Goal: Communication & Community: Participate in discussion

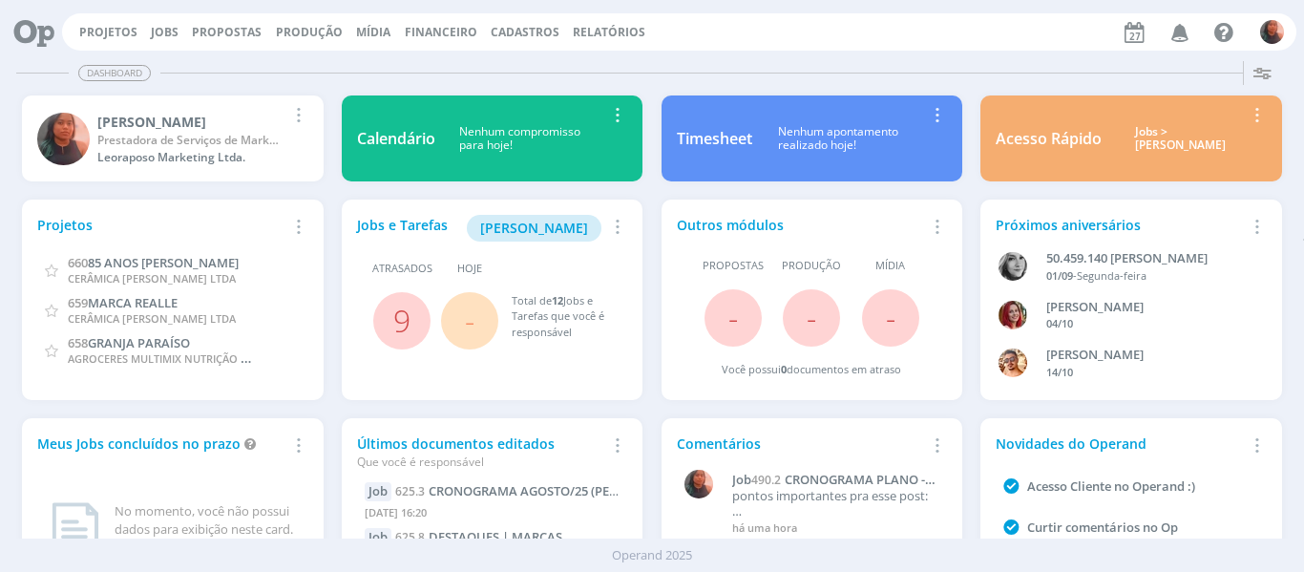
click at [1177, 25] on icon "button" at bounding box center [1180, 31] width 33 height 32
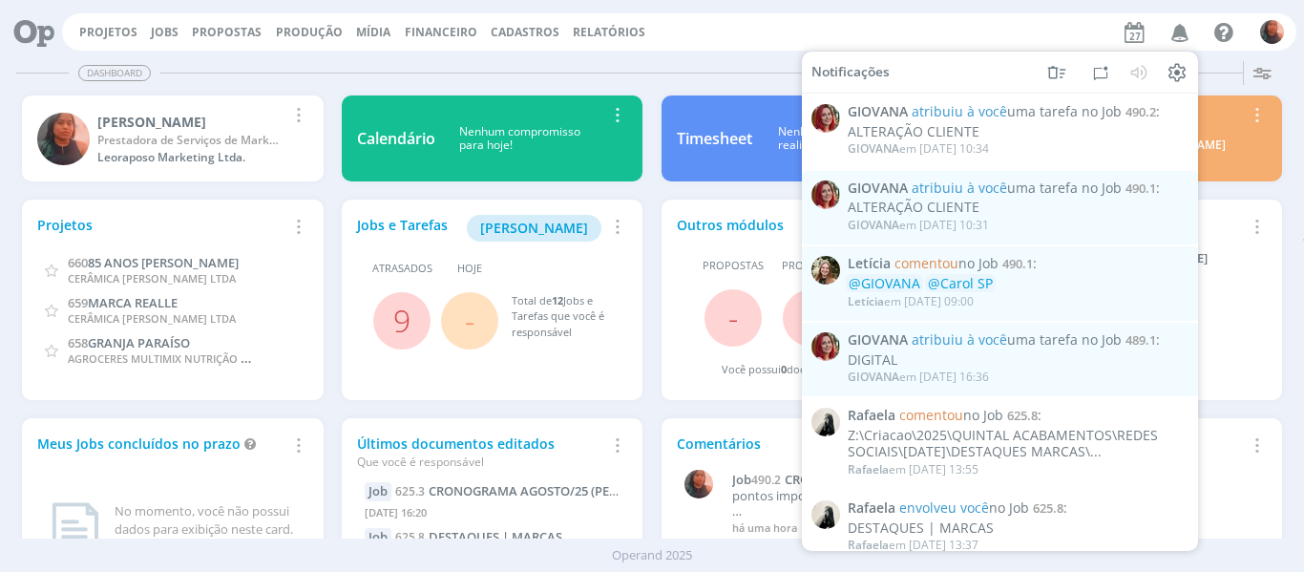
click at [1005, 143] on div "[PERSON_NAME] em [DATE] 10:34" at bounding box center [1018, 148] width 340 height 19
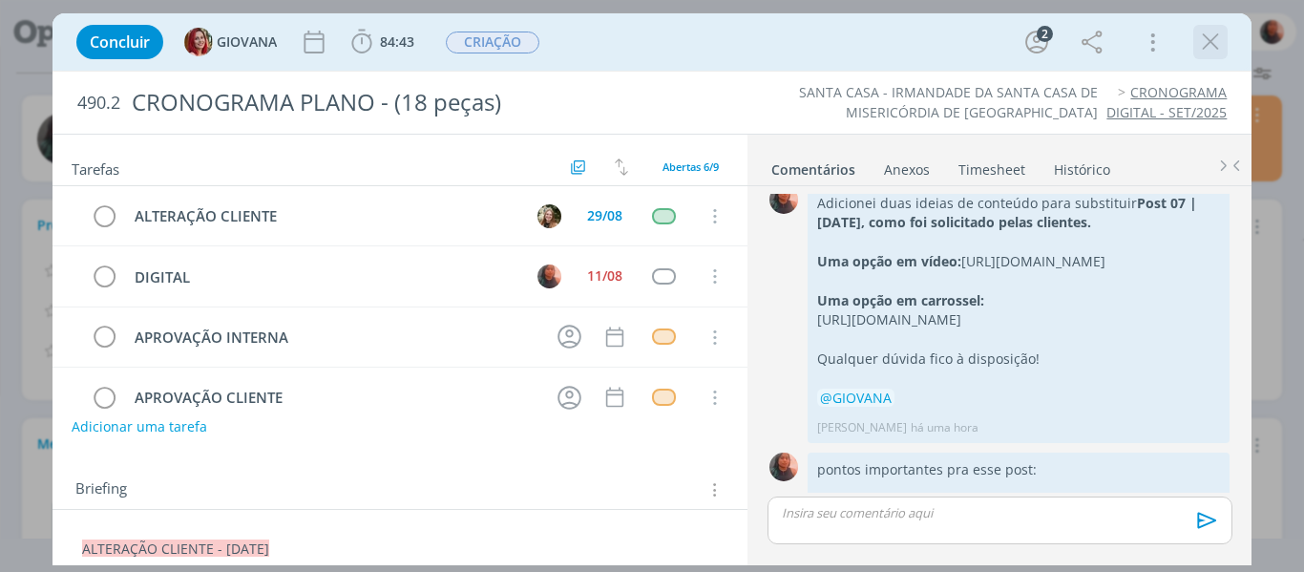
scroll to position [691, 0]
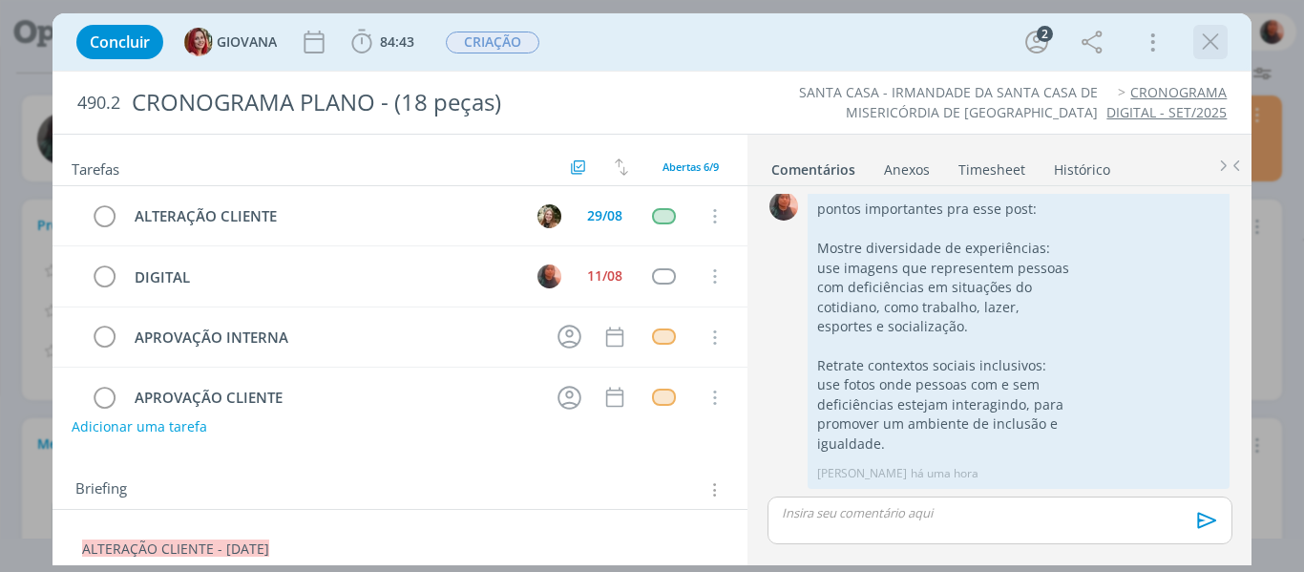
click at [1209, 44] on icon "dialog" at bounding box center [1210, 42] width 29 height 29
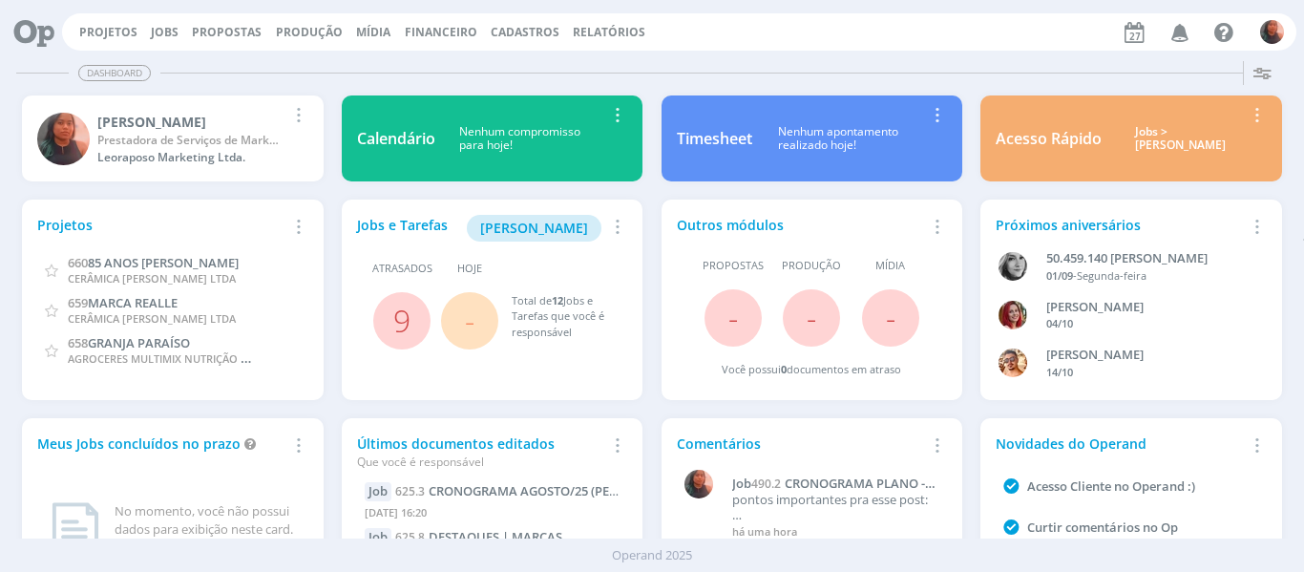
click at [1179, 40] on icon "button" at bounding box center [1180, 31] width 33 height 32
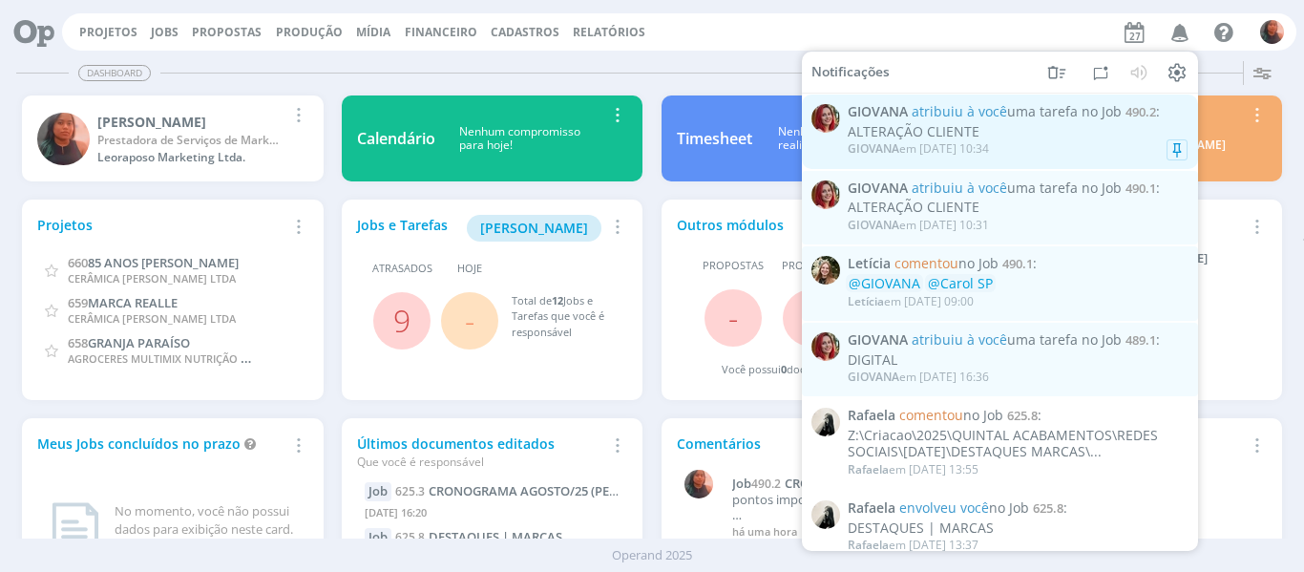
click at [1025, 142] on div "[PERSON_NAME] em [DATE] 10:34" at bounding box center [1018, 148] width 340 height 19
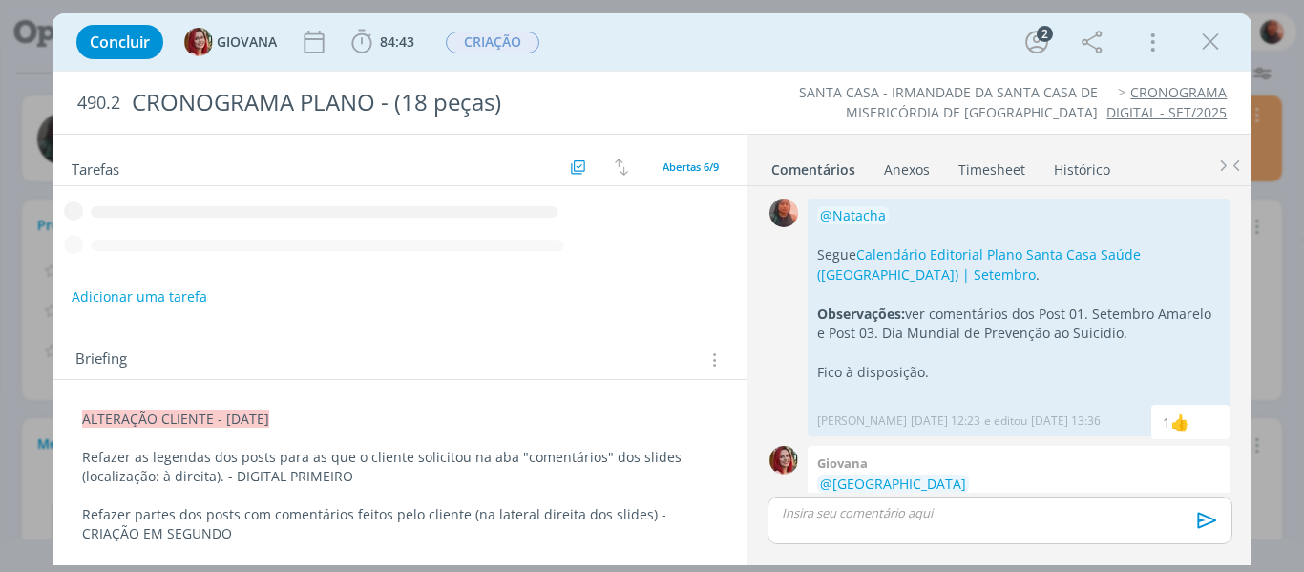
scroll to position [691, 0]
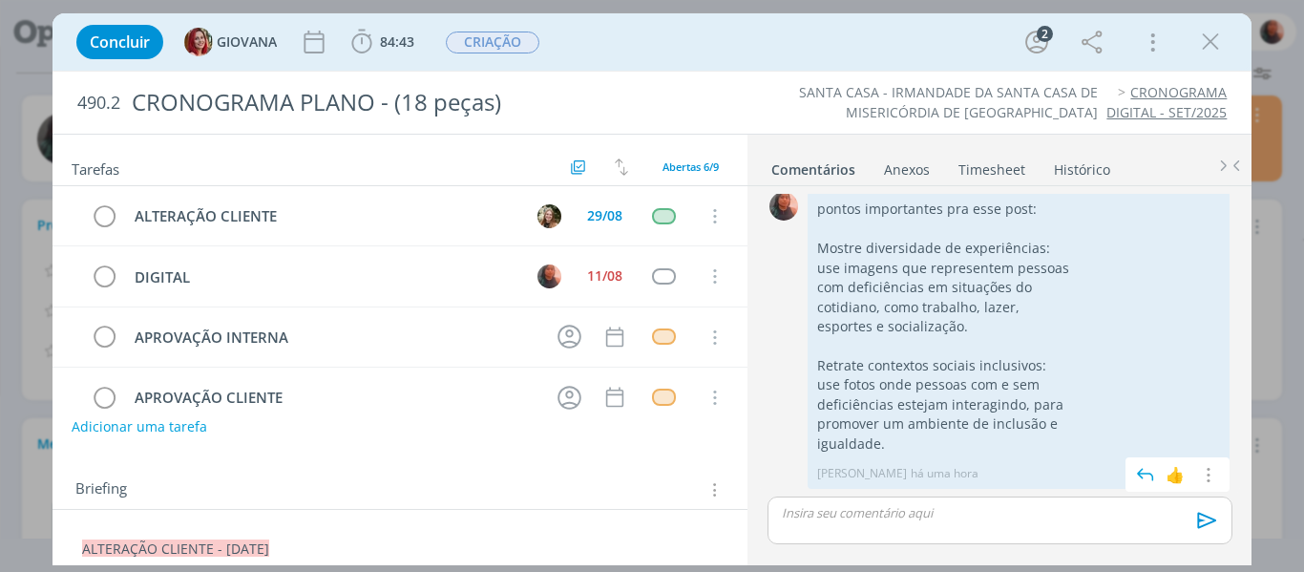
drag, startPoint x: 1230, startPoint y: 434, endPoint x: 1224, endPoint y: 392, distance: 43.3
click at [1224, 392] on div "0 pontos importantes pra esse post: Mostre diversidade de experiências: use ima…" at bounding box center [999, 340] width 479 height 306
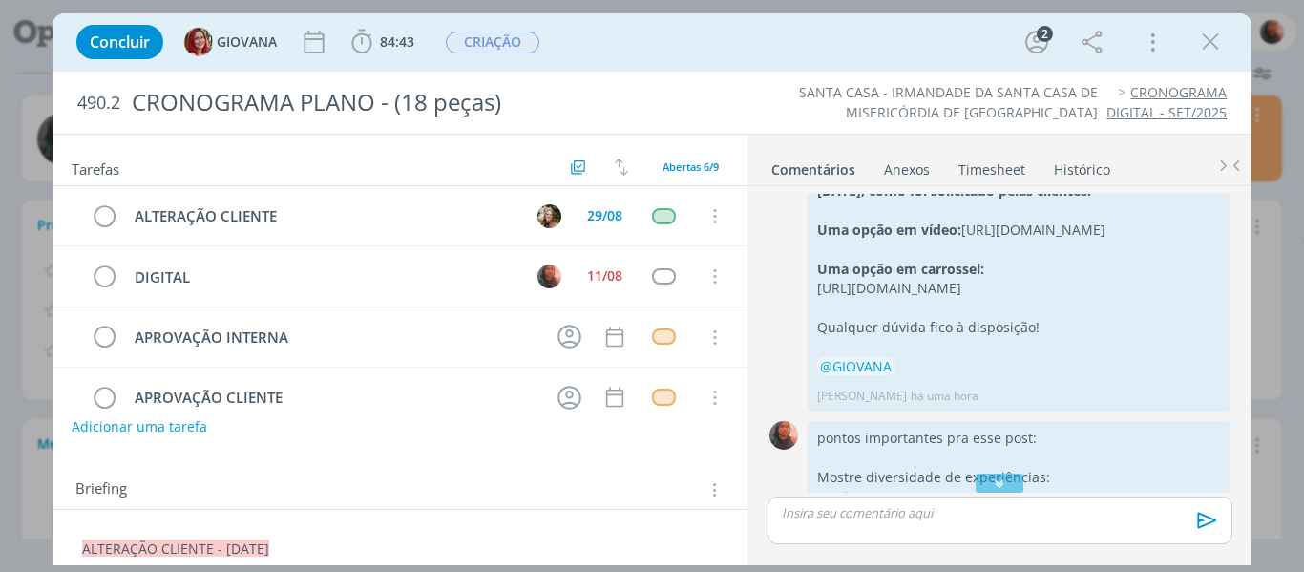
scroll to position [374, 0]
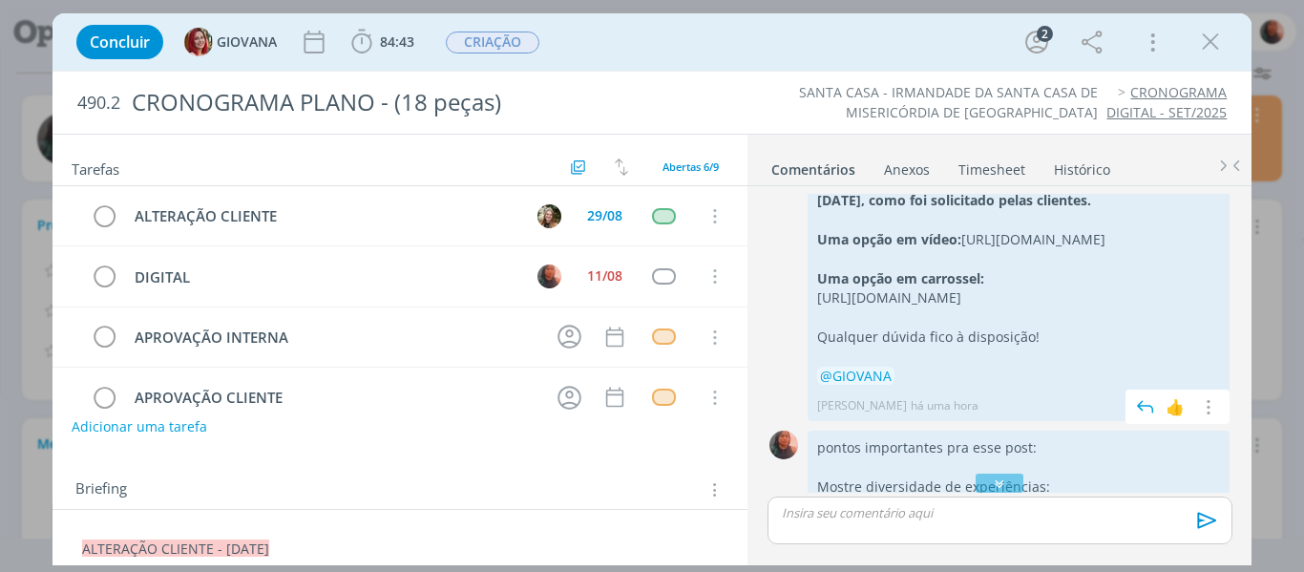
click at [1042, 307] on p "[URL][DOMAIN_NAME]" at bounding box center [1018, 297] width 403 height 19
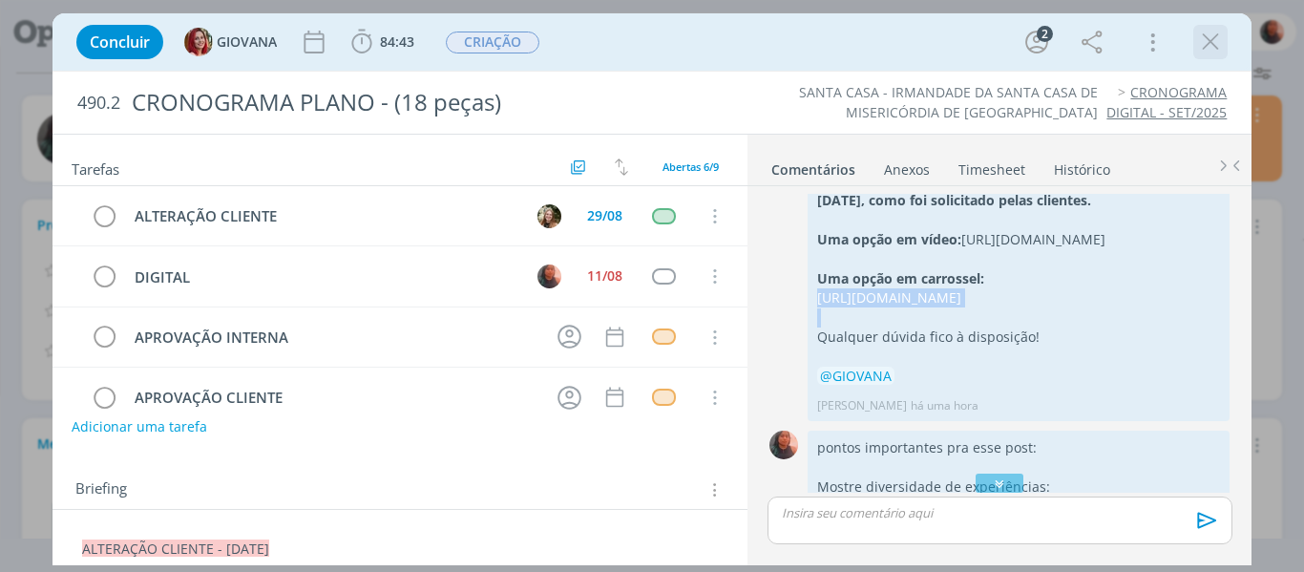
click at [1209, 49] on icon "dialog" at bounding box center [1210, 42] width 29 height 29
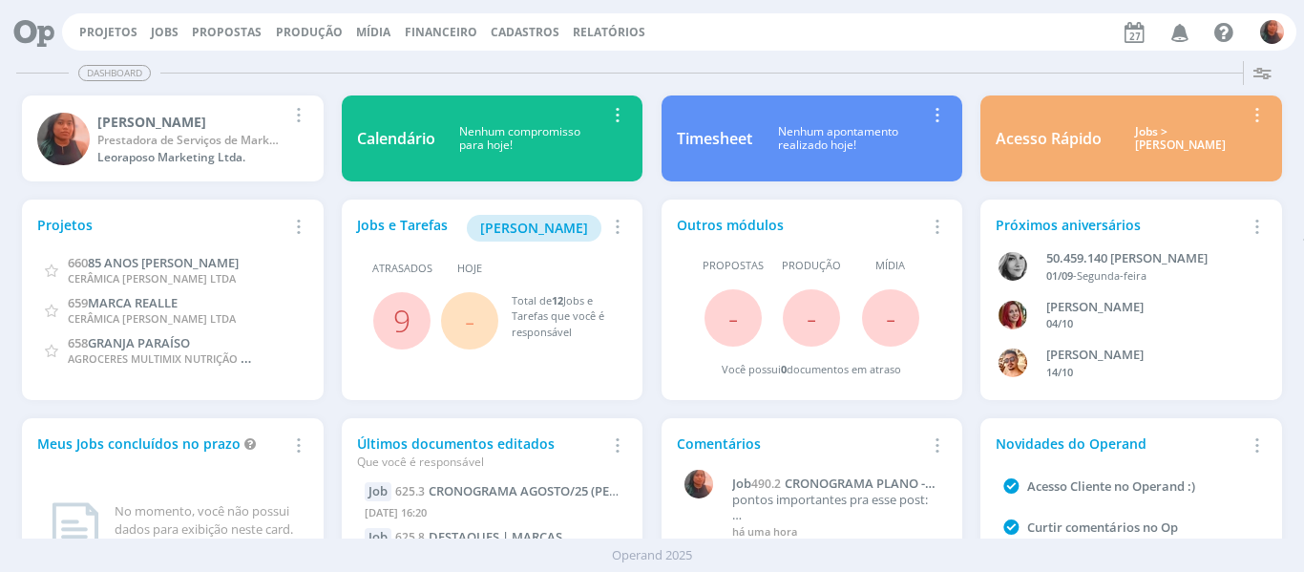
click at [1209, 49] on div at bounding box center [652, 286] width 1304 height 572
click at [1182, 24] on icon "button" at bounding box center [1180, 31] width 33 height 32
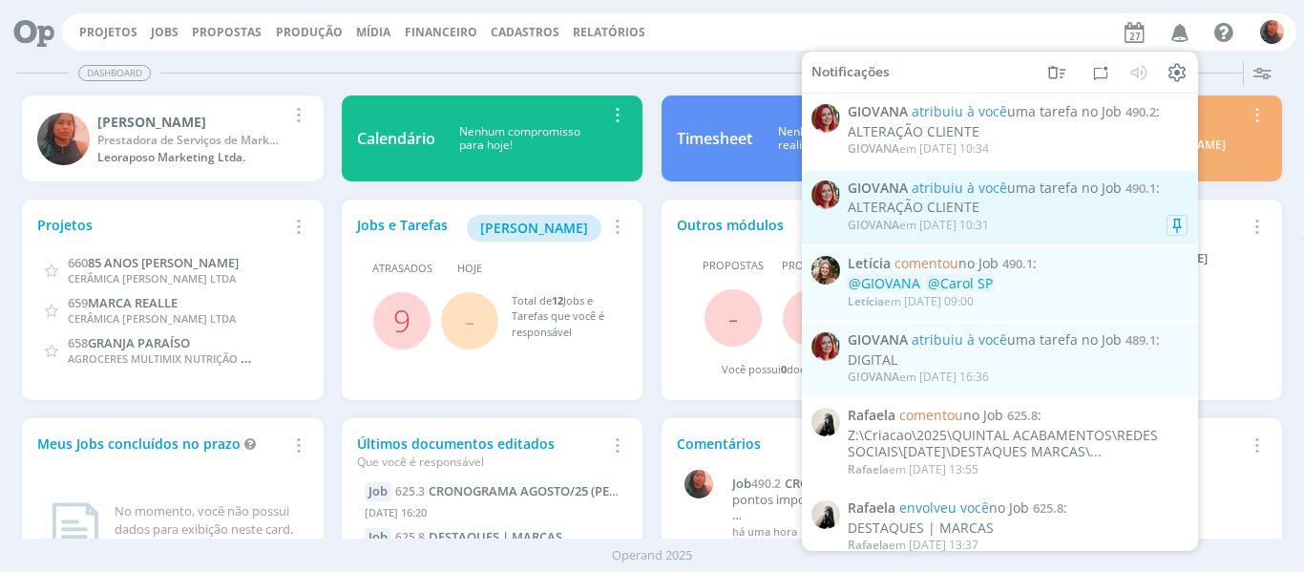
click at [1090, 206] on div "ALTERAÇÃO CLIENTE" at bounding box center [1018, 208] width 340 height 16
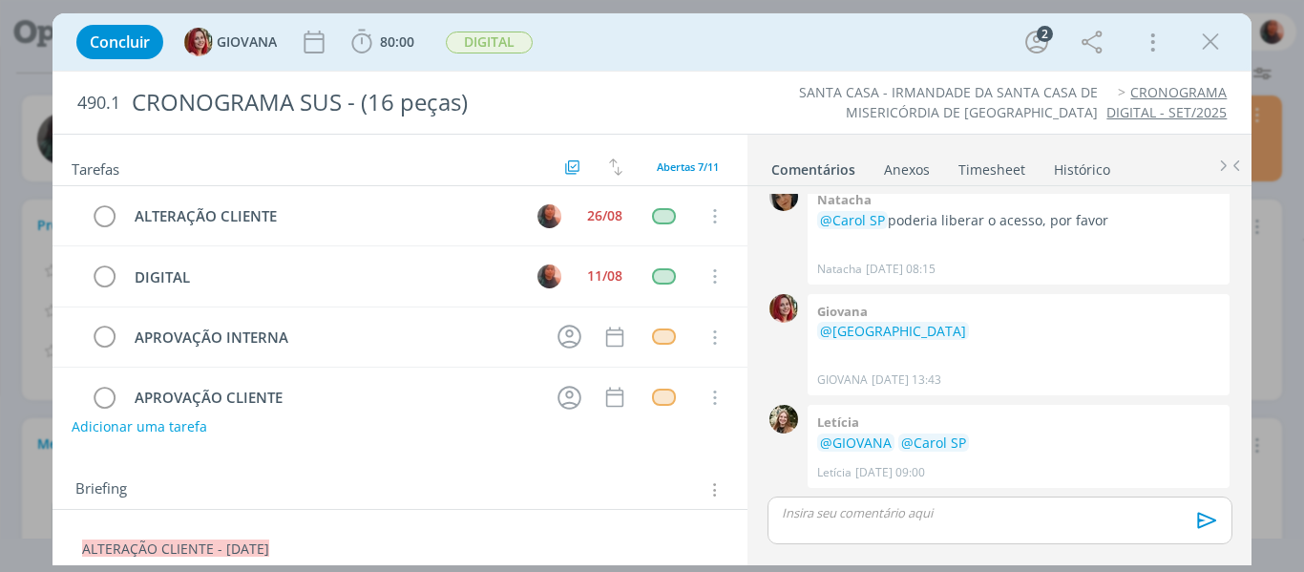
click at [983, 503] on div "dialog" at bounding box center [1000, 521] width 464 height 48
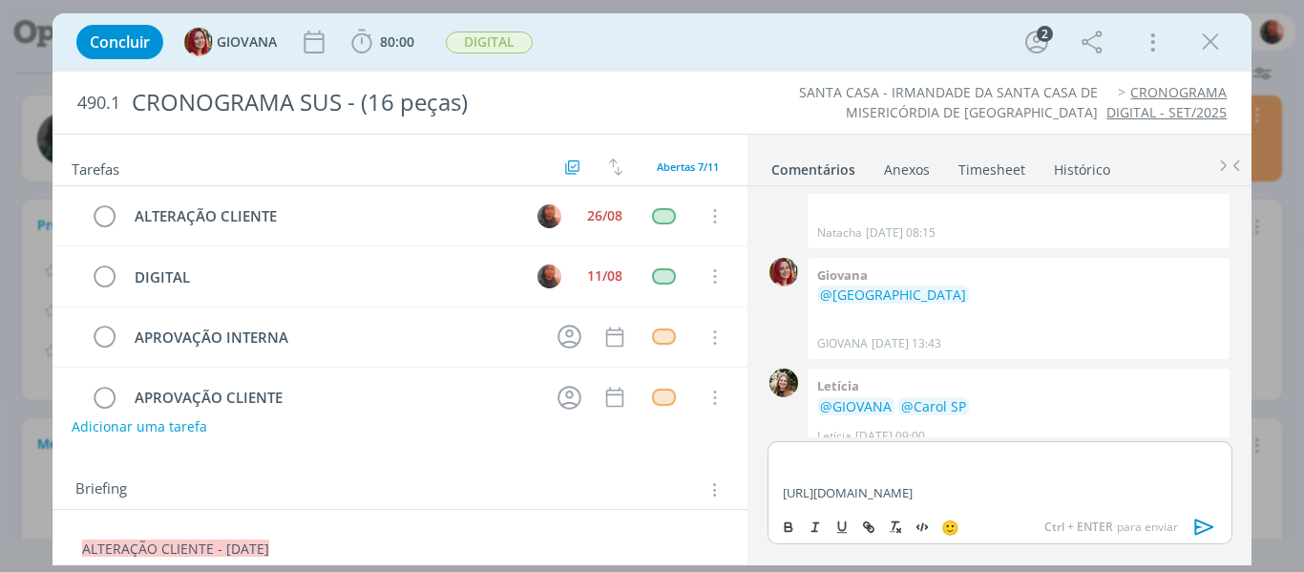
click at [931, 466] on p "dialog" at bounding box center [1000, 474] width 434 height 17
click at [1102, 489] on p "[URL][DOMAIN_NAME]" at bounding box center [1000, 492] width 434 height 17
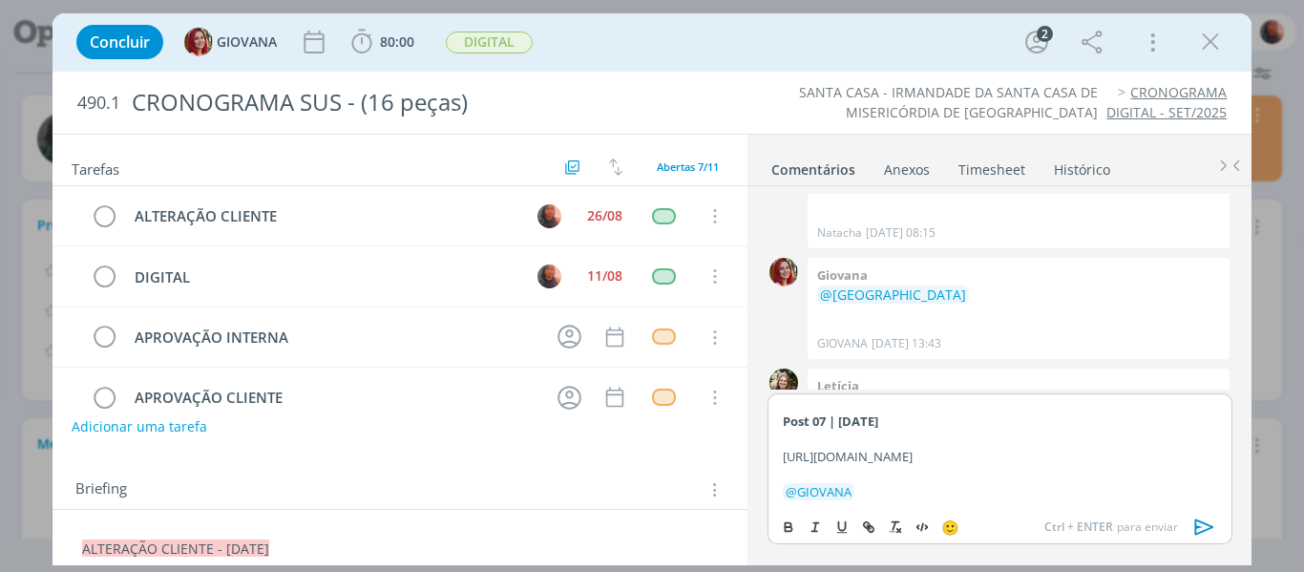
click at [1197, 530] on icon "dialog" at bounding box center [1205, 527] width 29 height 29
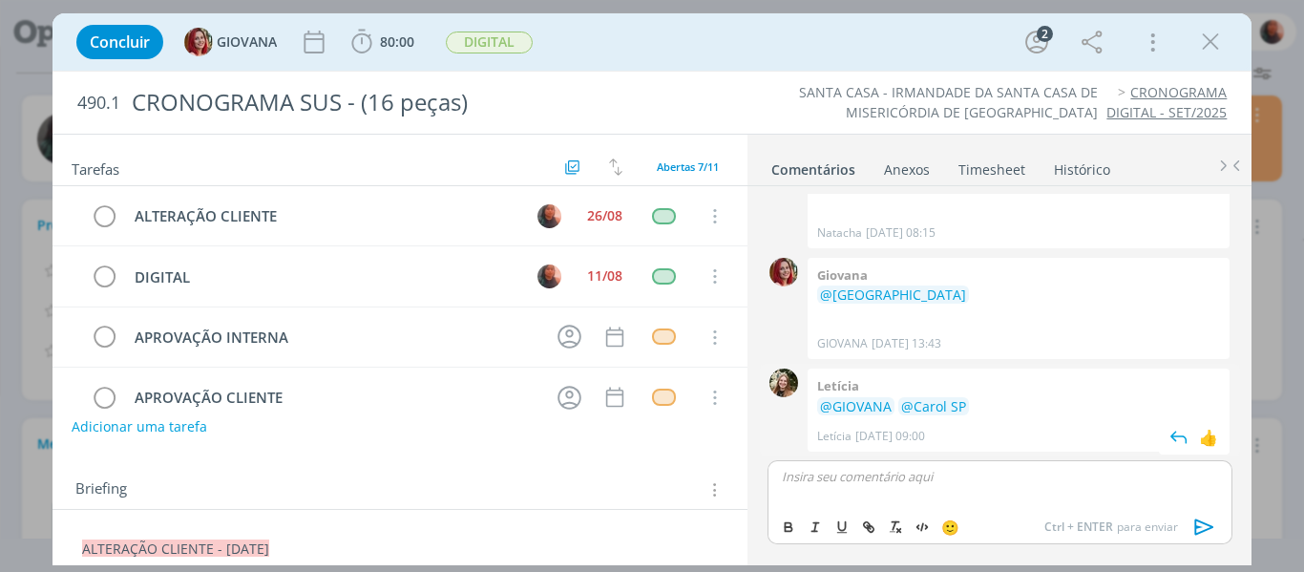
scroll to position [521, 0]
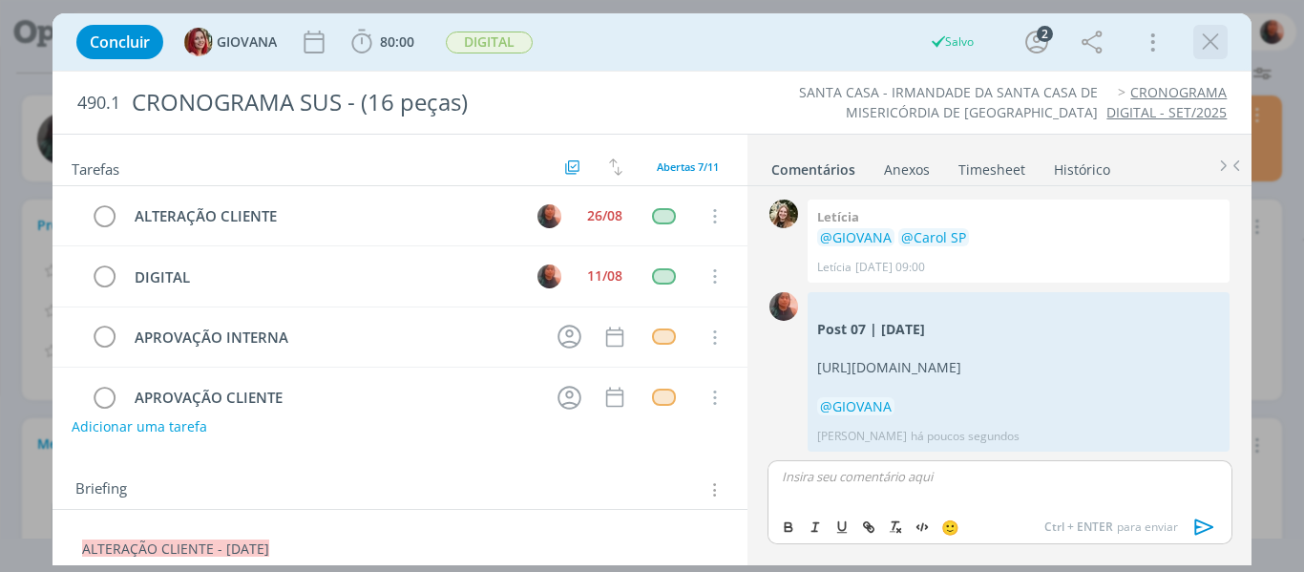
click at [1210, 47] on icon "dialog" at bounding box center [1210, 42] width 29 height 29
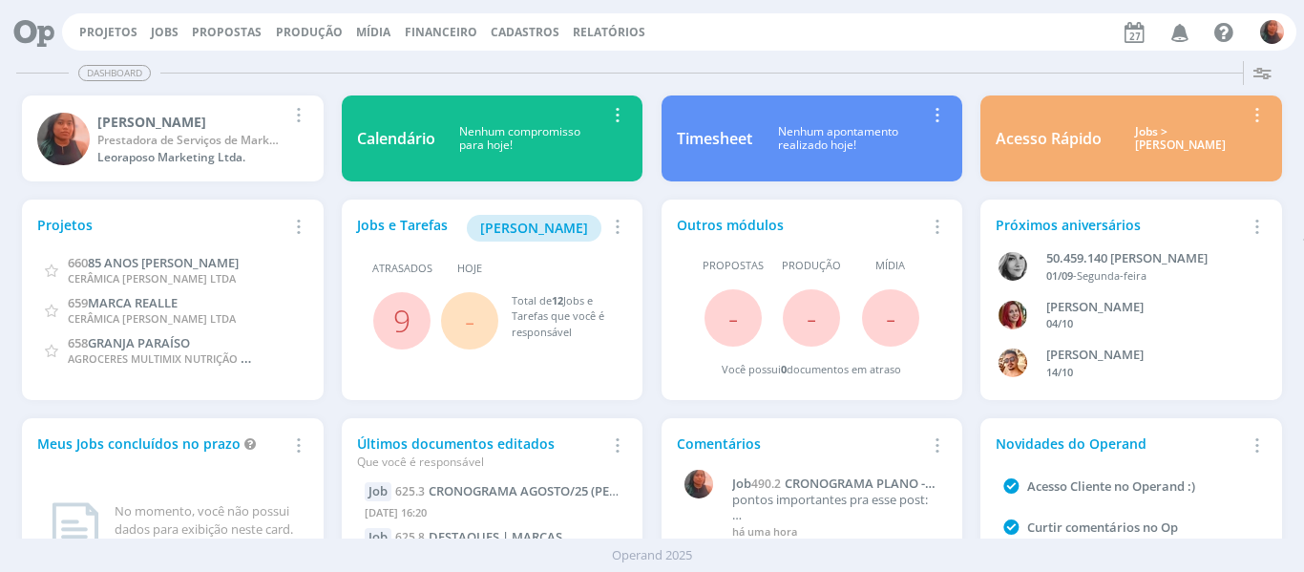
click at [1190, 35] on icon "button" at bounding box center [1180, 31] width 33 height 32
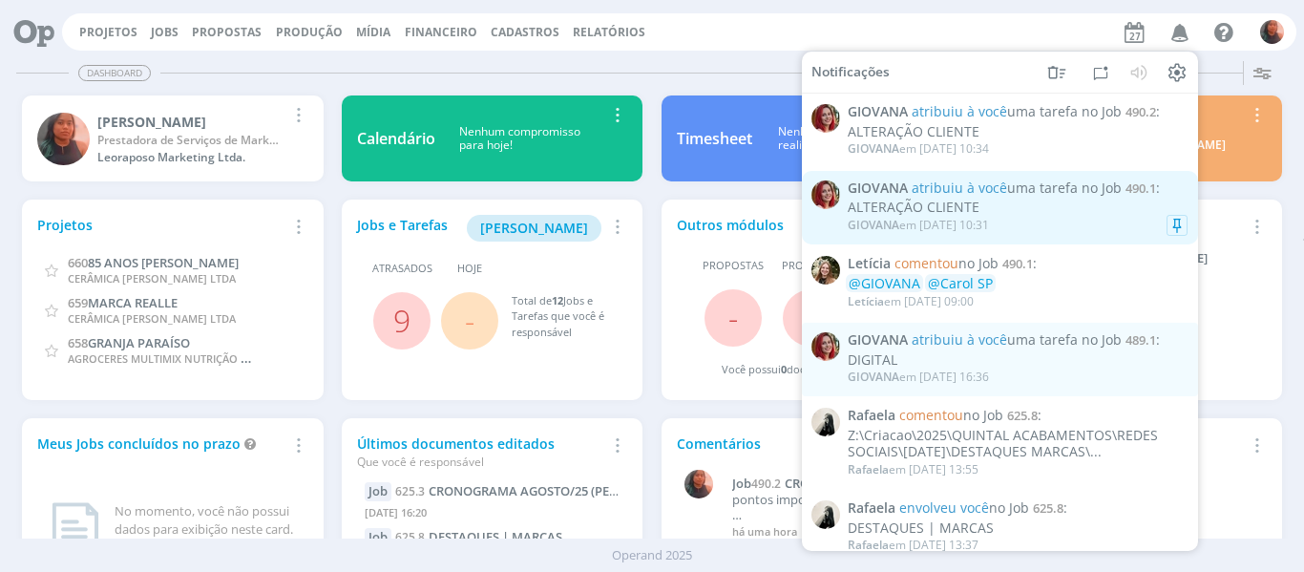
click at [1031, 220] on div "[PERSON_NAME] em [DATE] 10:31" at bounding box center [1018, 225] width 340 height 19
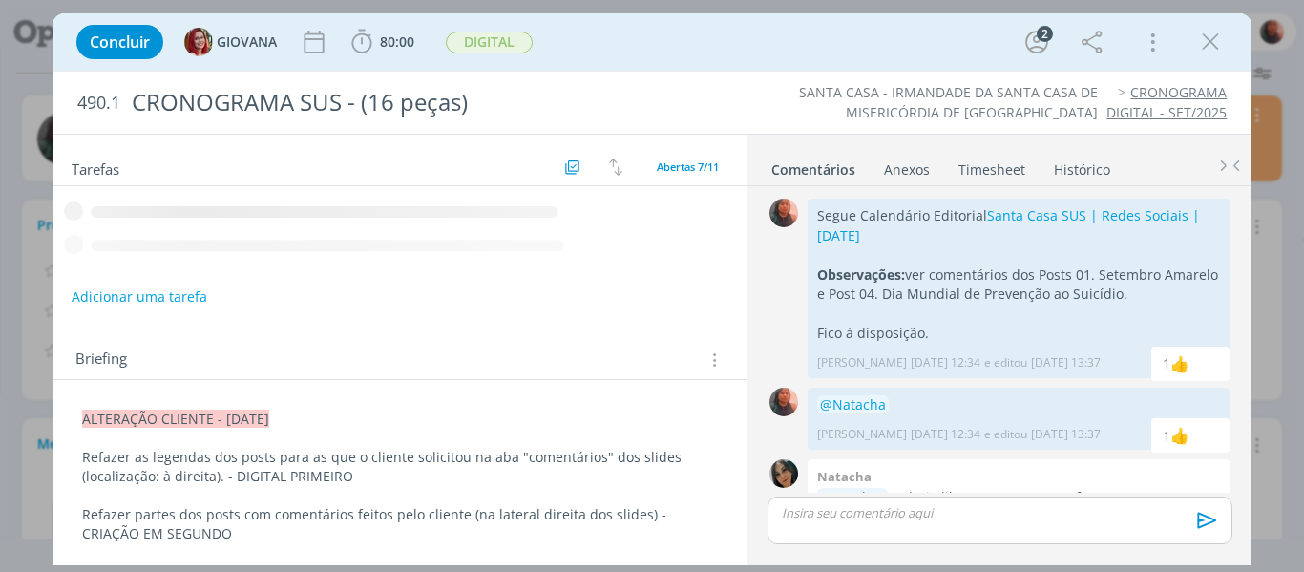
scroll to position [485, 0]
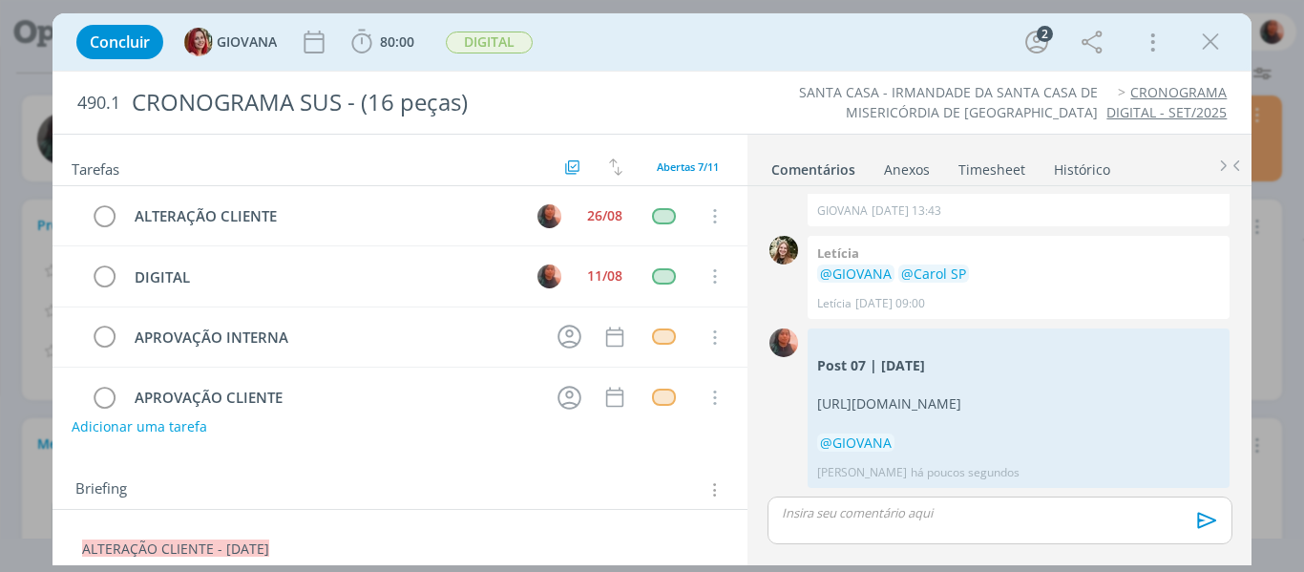
click at [881, 526] on div "dialog" at bounding box center [1000, 521] width 464 height 48
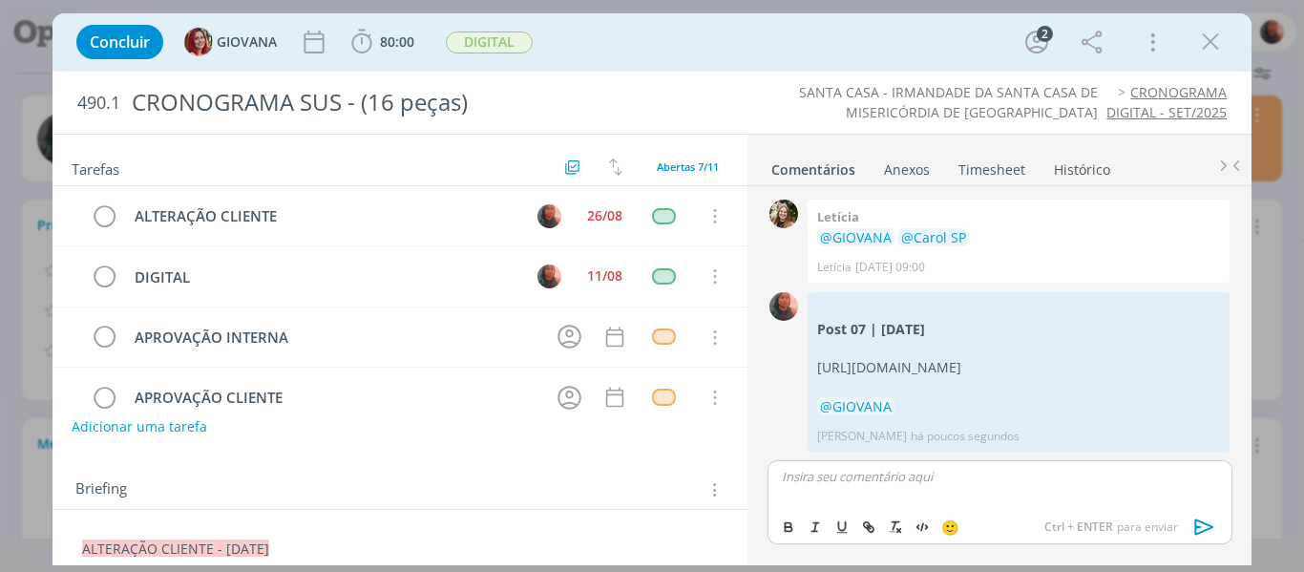
scroll to position [521, 0]
click at [1218, 35] on icon "dialog" at bounding box center [1210, 42] width 29 height 29
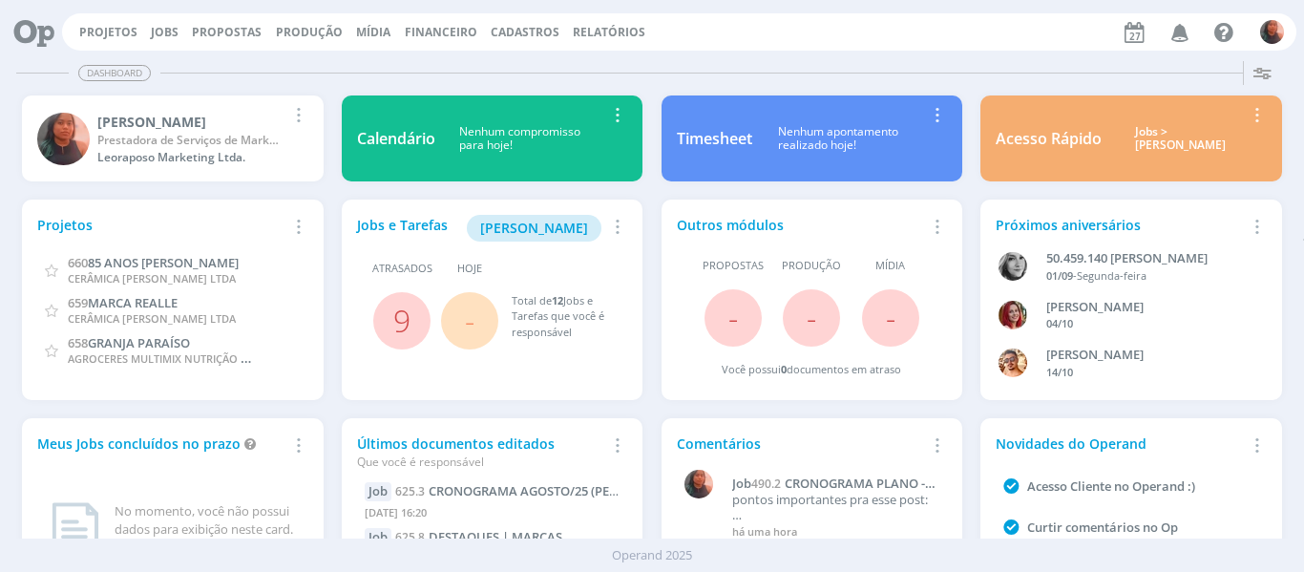
click at [1169, 36] on icon "button" at bounding box center [1180, 31] width 33 height 32
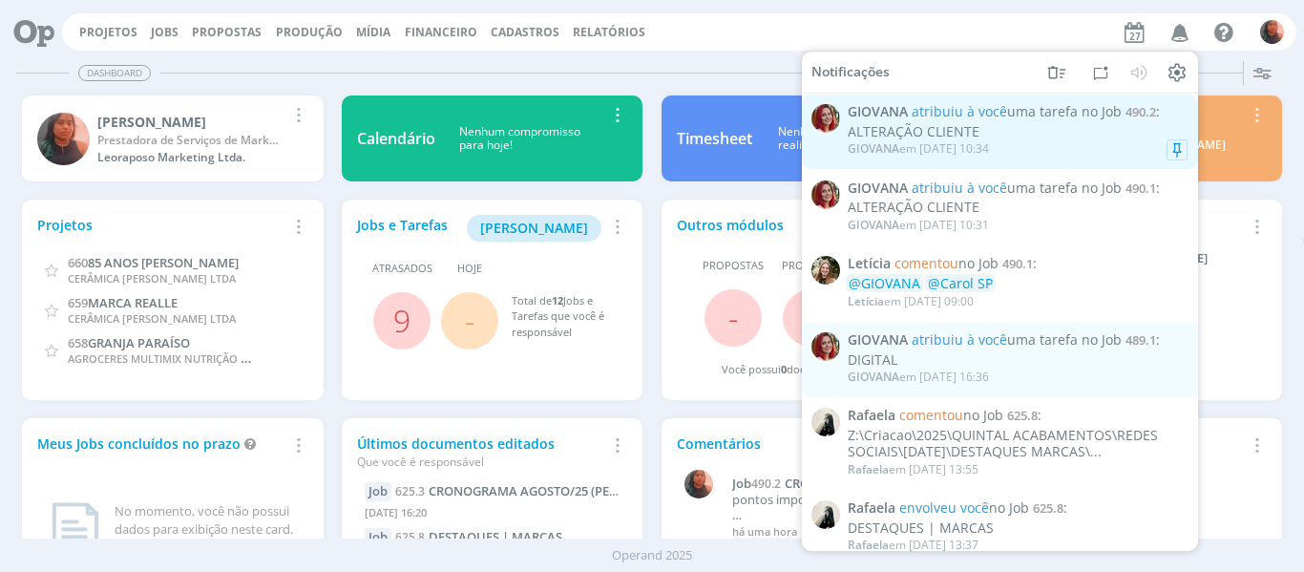
click at [1057, 129] on div "ALTERAÇÃO CLIENTE" at bounding box center [1018, 132] width 340 height 16
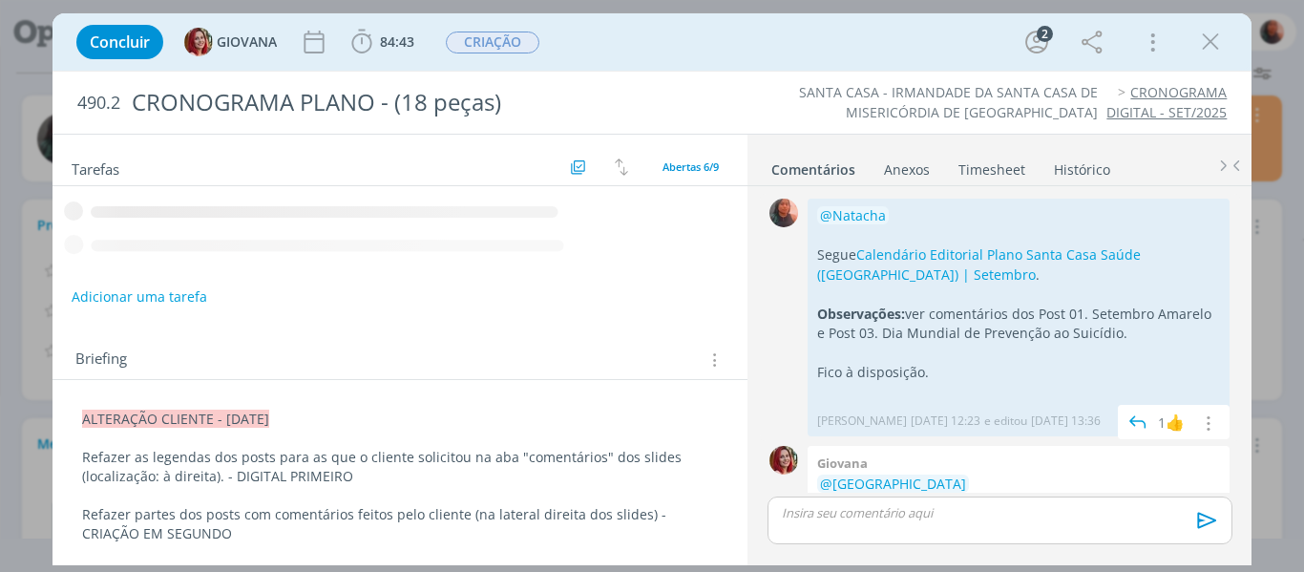
scroll to position [691, 0]
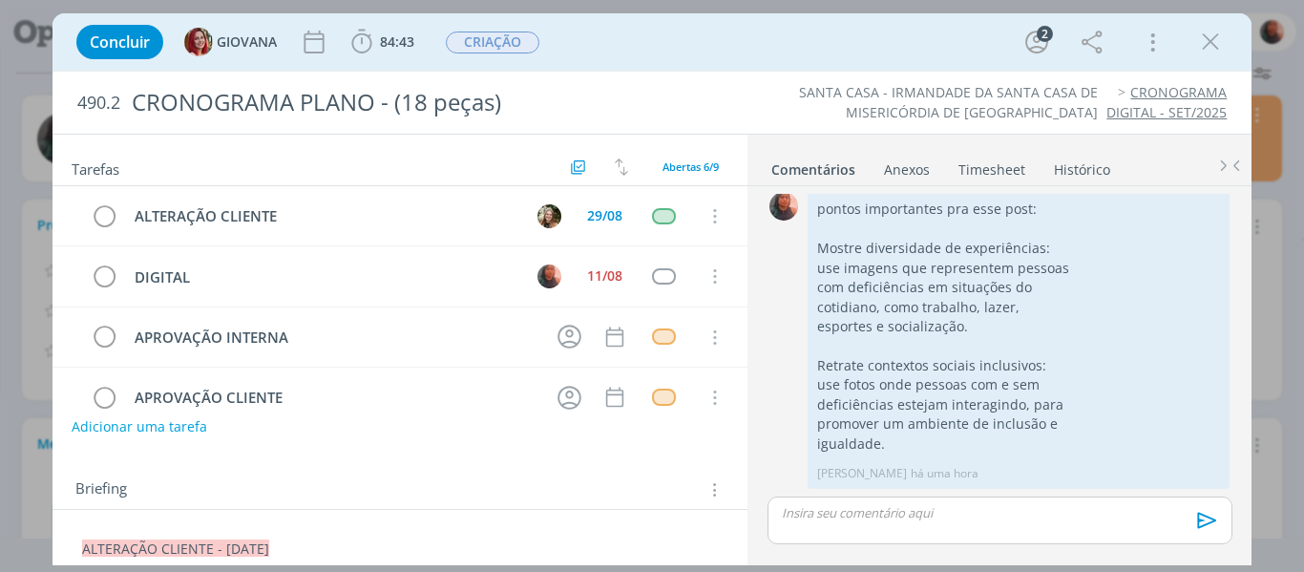
click at [860, 528] on div "dialog" at bounding box center [1000, 521] width 464 height 48
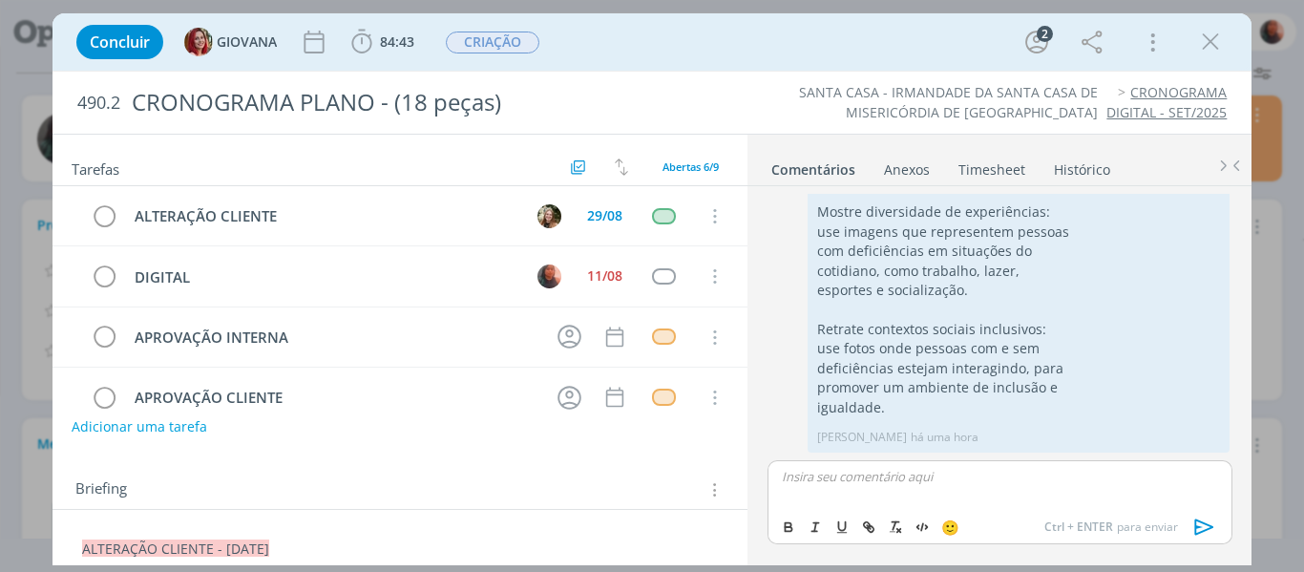
scroll to position [728, 0]
click at [1204, 531] on icon "dialog" at bounding box center [1204, 527] width 19 height 16
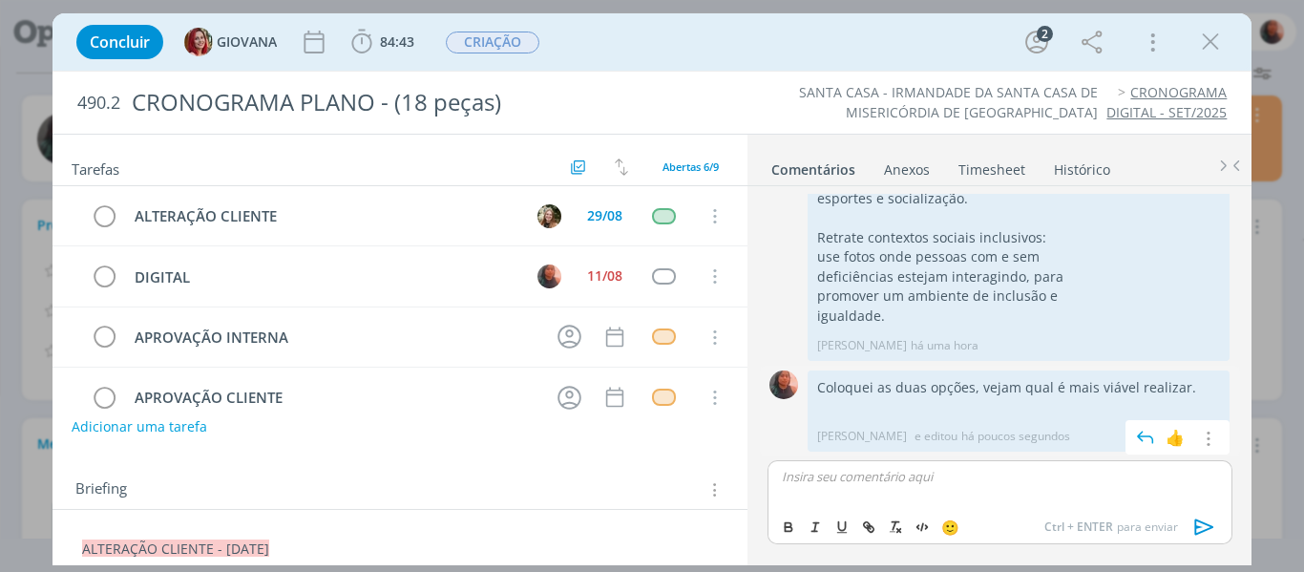
scroll to position [819, 0]
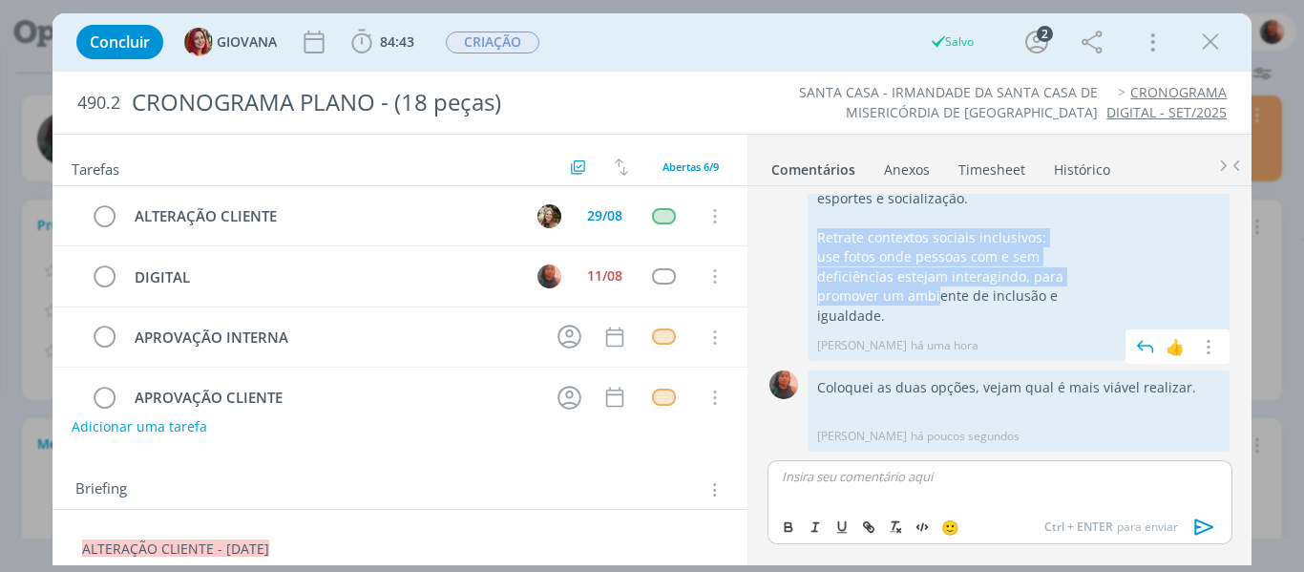
drag, startPoint x: 938, startPoint y: 304, endPoint x: 829, endPoint y: 260, distance: 117.4
click at [825, 253] on div "pontos importantes pra esse post: Mostre diversidade de experiências: use image…" at bounding box center [1018, 199] width 403 height 254
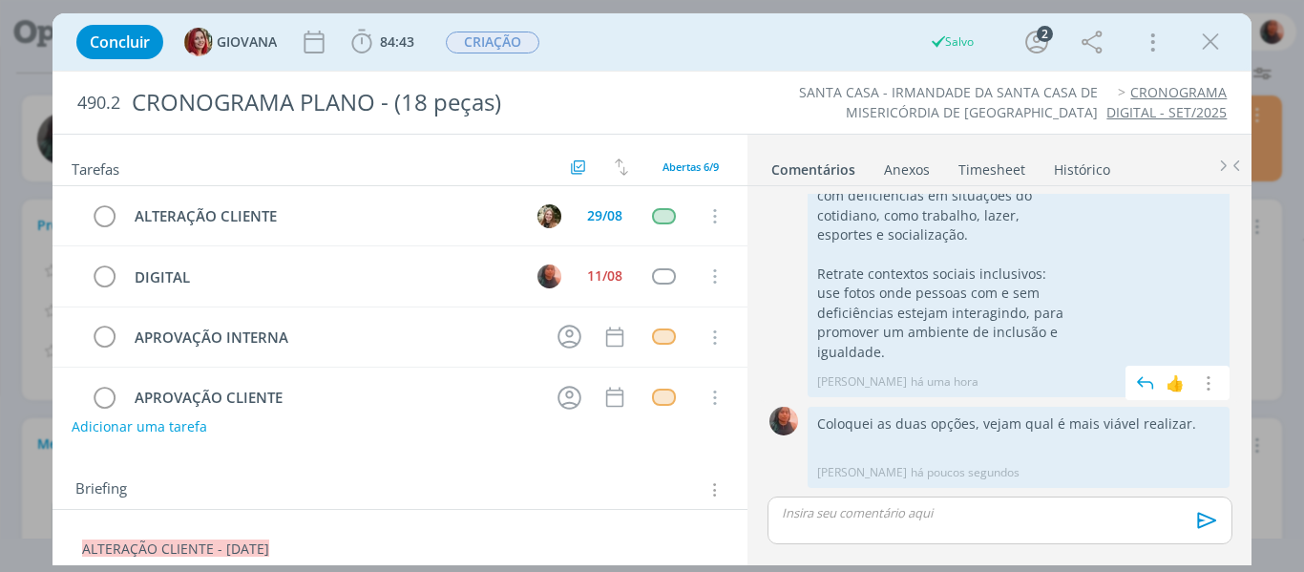
click at [890, 358] on p "igualdade." at bounding box center [1018, 352] width 403 height 19
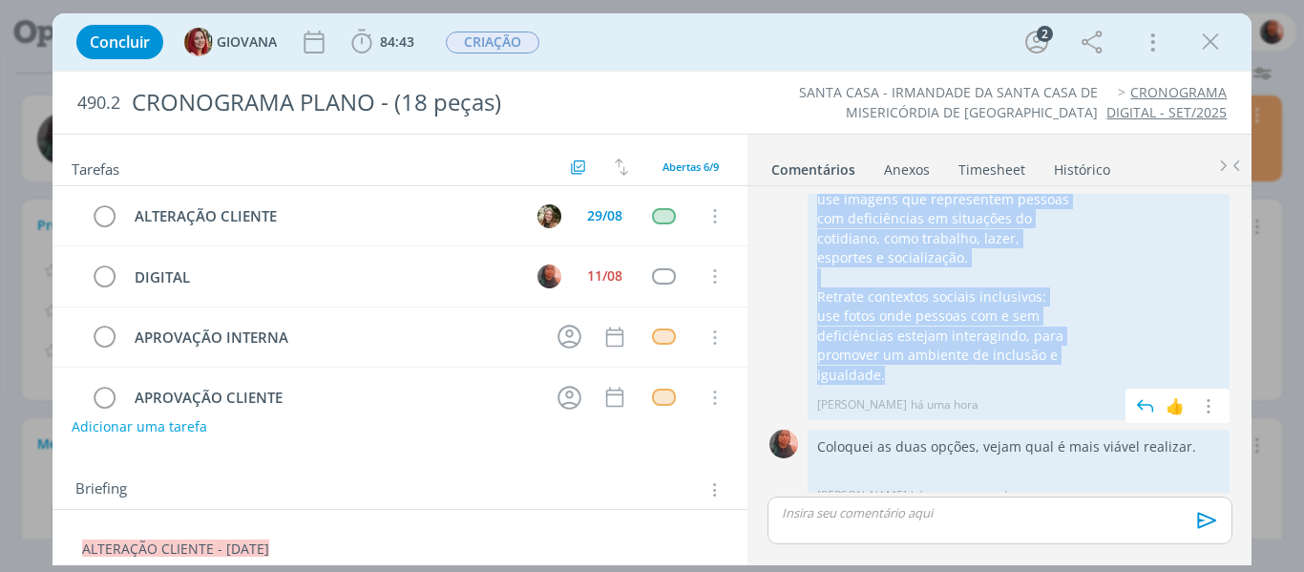
scroll to position [665, 0]
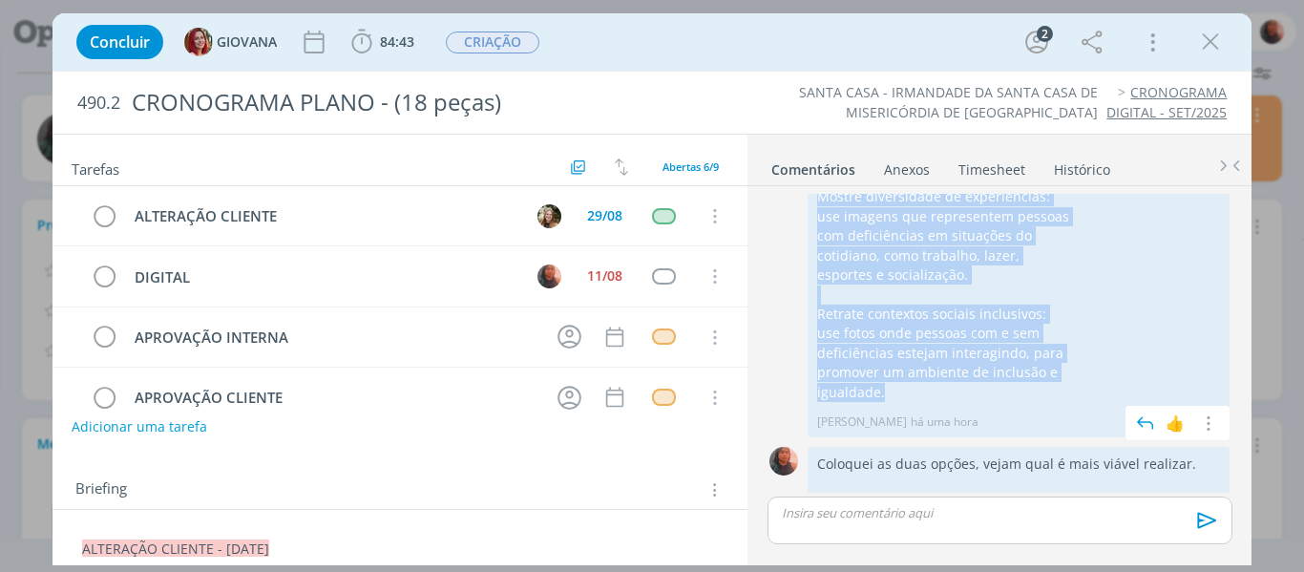
drag, startPoint x: 890, startPoint y: 358, endPoint x: 813, endPoint y: 240, distance: 141.4
click at [813, 240] on div "pontos importantes pra esse post: Mostre diversidade de experiências: use image…" at bounding box center [1019, 288] width 422 height 296
copy div "pontos importantes pra esse post: Mostre diversidade de experiências: use image…"
click at [1213, 31] on icon "dialog" at bounding box center [1210, 42] width 29 height 29
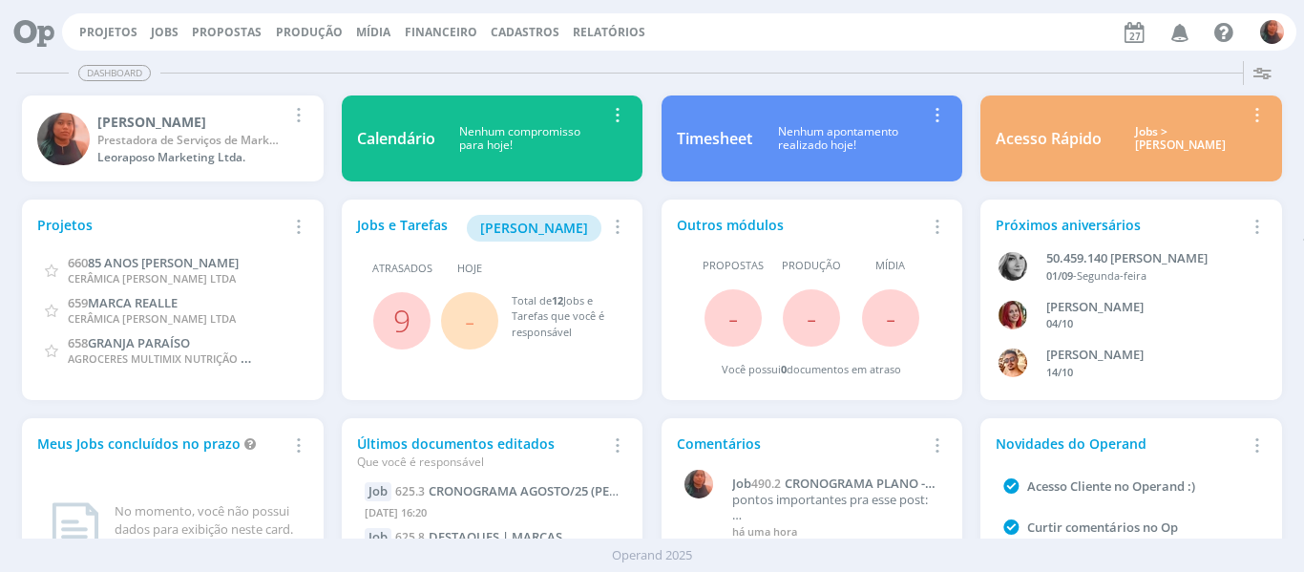
click at [1182, 37] on icon "button" at bounding box center [1180, 31] width 33 height 32
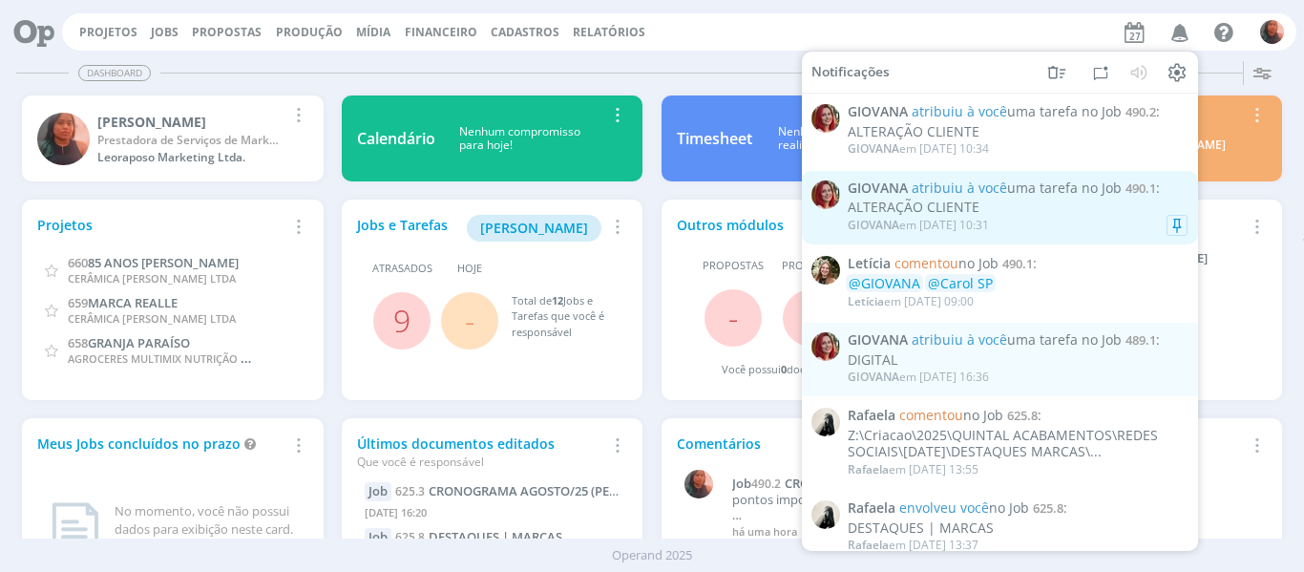
click at [1055, 220] on div "[PERSON_NAME] em [DATE] 10:31" at bounding box center [1018, 225] width 340 height 19
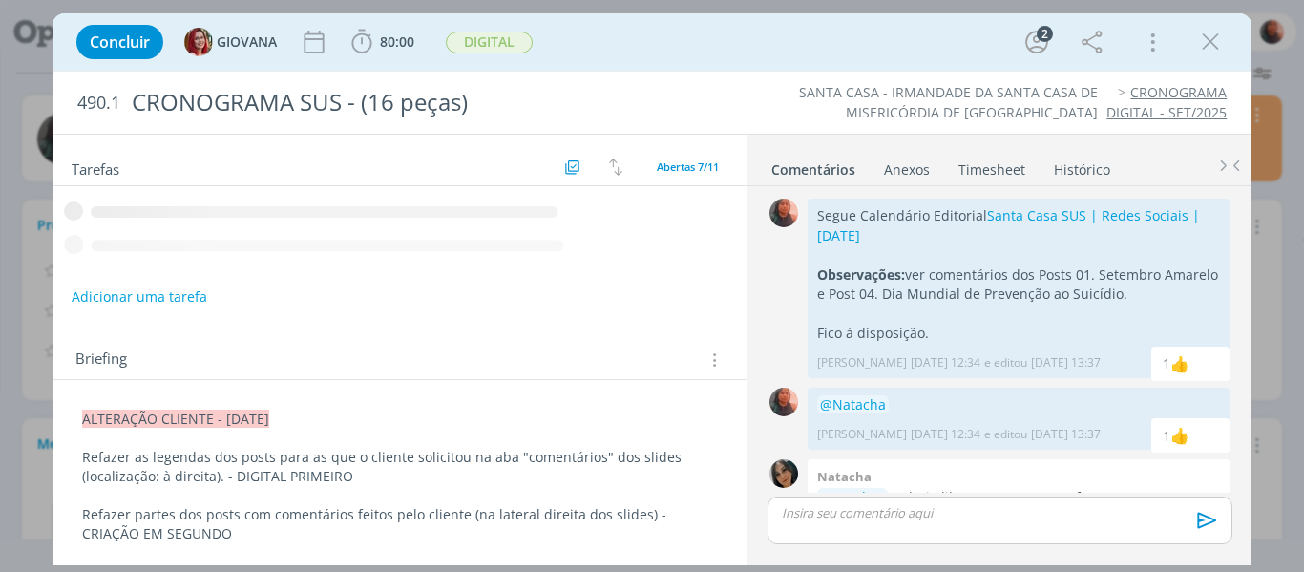
scroll to position [485, 0]
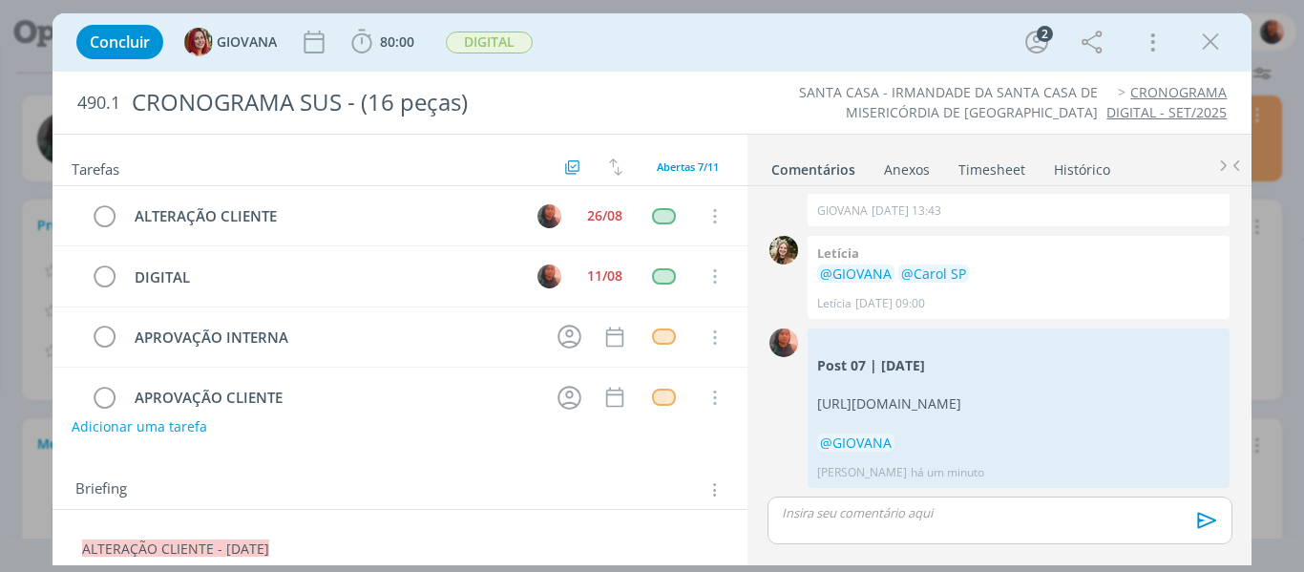
click at [944, 507] on p "dialog" at bounding box center [1000, 512] width 434 height 17
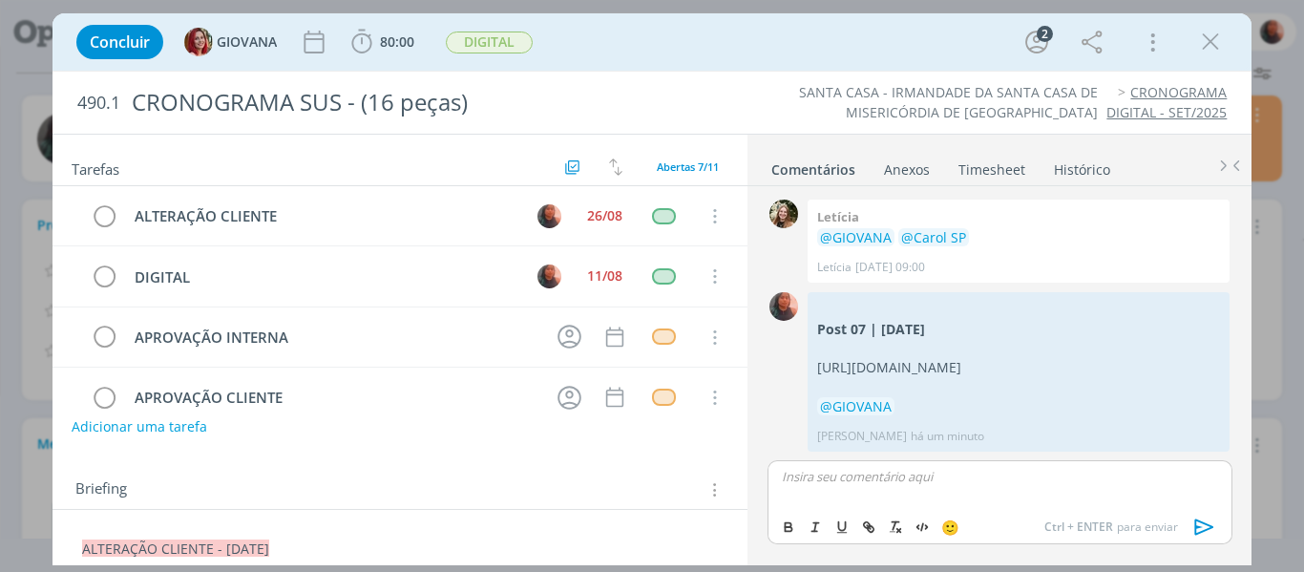
scroll to position [588, 0]
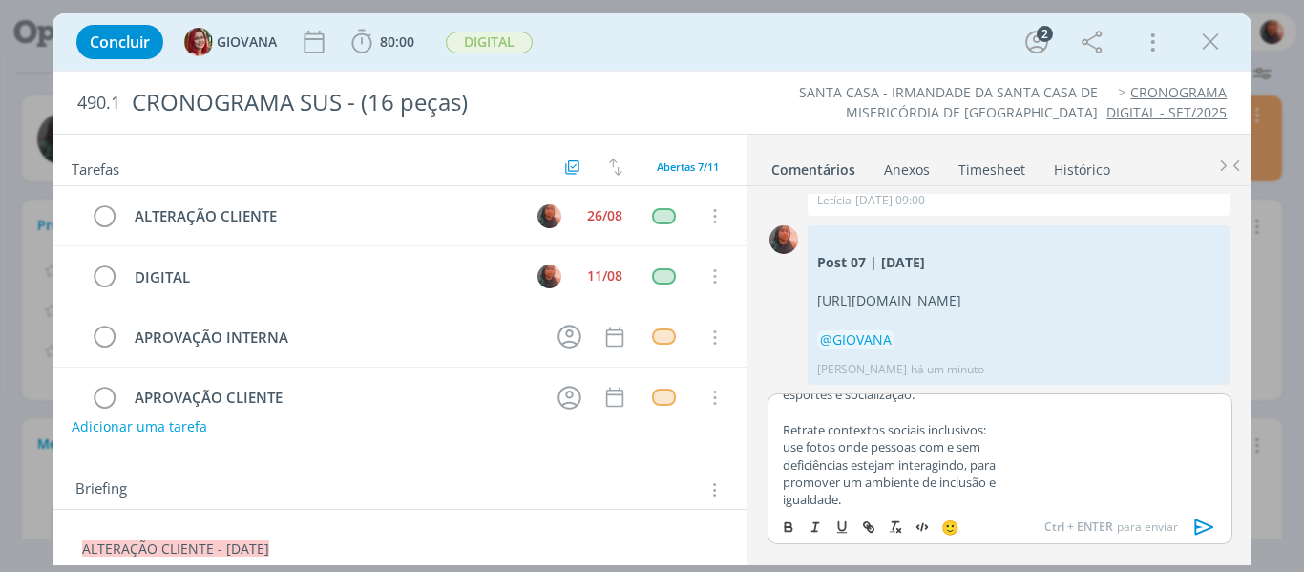
click at [1210, 528] on icon "dialog" at bounding box center [1204, 527] width 19 height 16
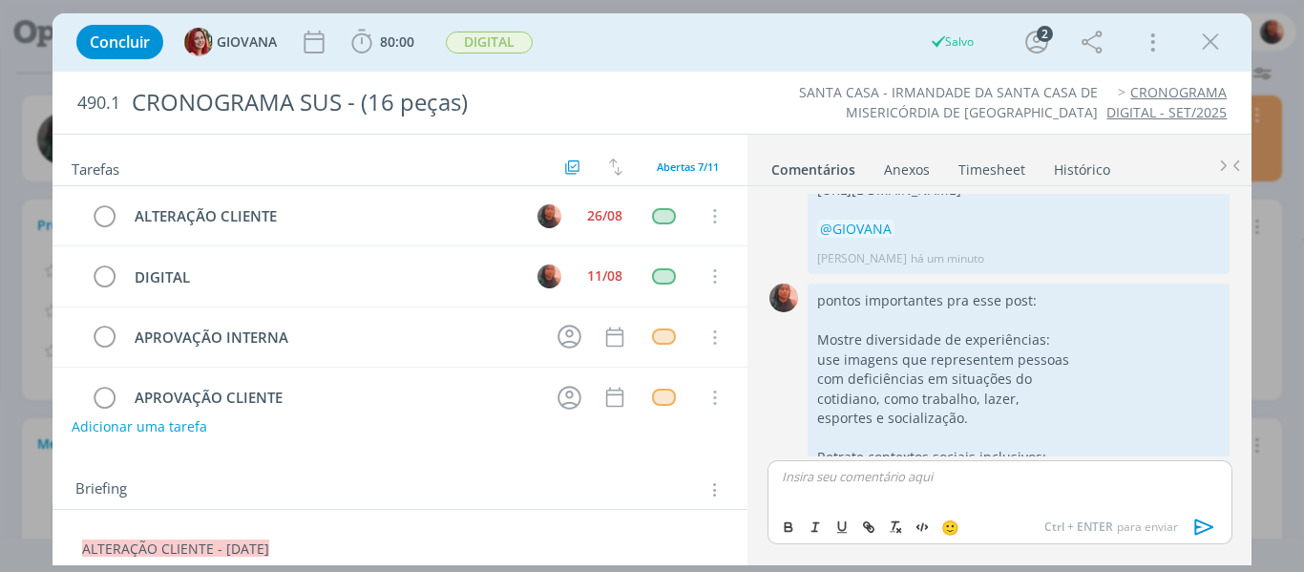
scroll to position [827, 0]
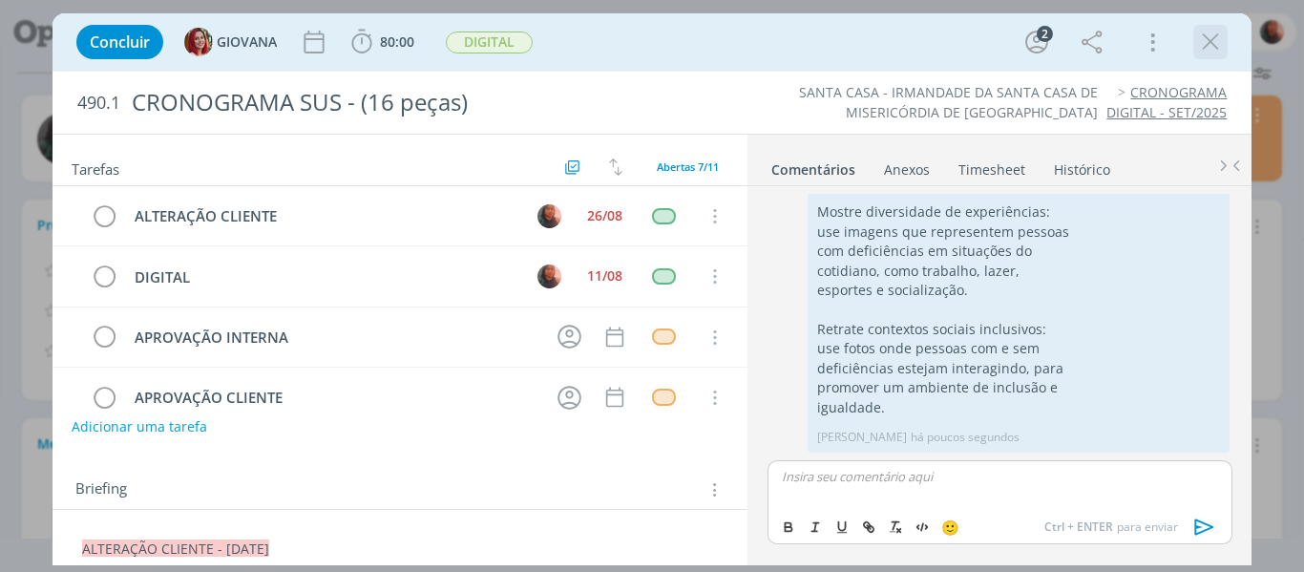
click at [1197, 40] on icon "dialog" at bounding box center [1210, 42] width 29 height 29
